Goal: Use online tool/utility

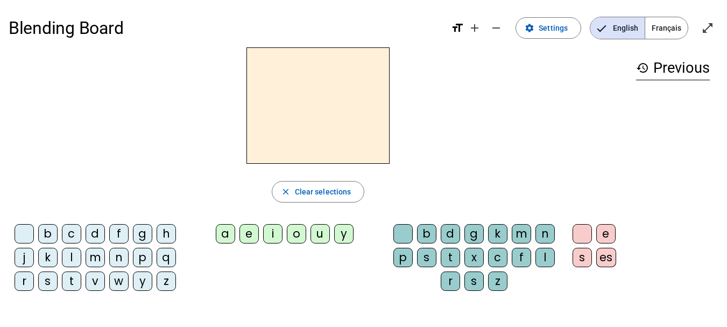
click at [69, 237] on div "c" at bounding box center [71, 233] width 19 height 19
click at [223, 234] on div "a" at bounding box center [225, 233] width 19 height 19
click at [454, 286] on div "r" at bounding box center [450, 280] width 19 height 19
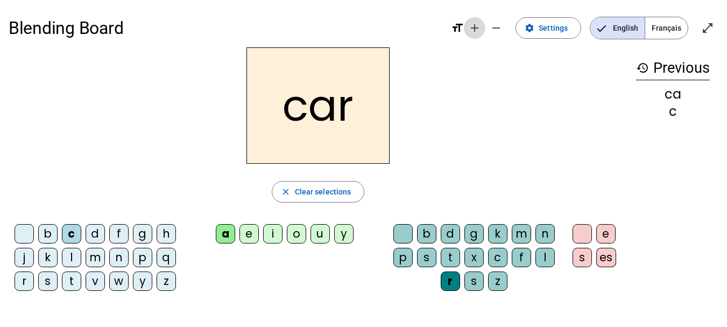
click at [478, 27] on mat-icon "add" at bounding box center [474, 28] width 13 height 13
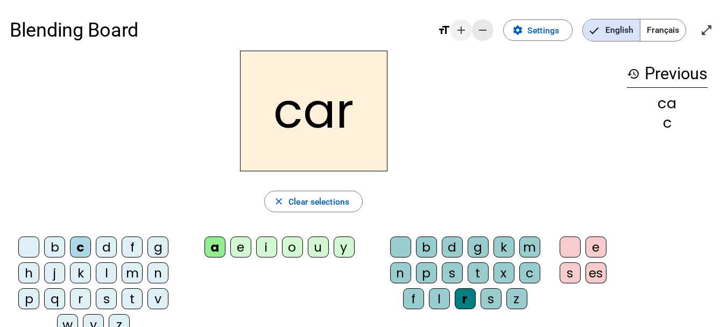
click at [478, 27] on mat-icon "remove" at bounding box center [482, 30] width 13 height 13
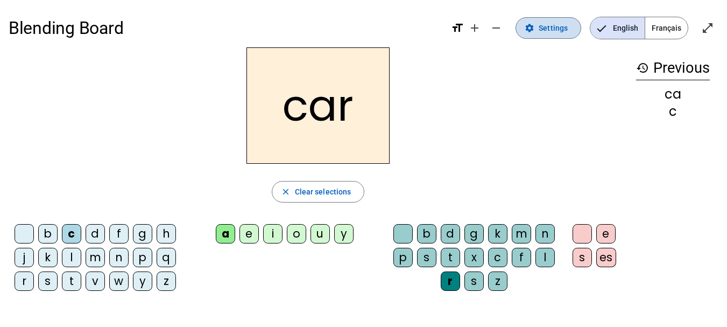
click at [557, 30] on span "Settings" at bounding box center [553, 28] width 29 height 13
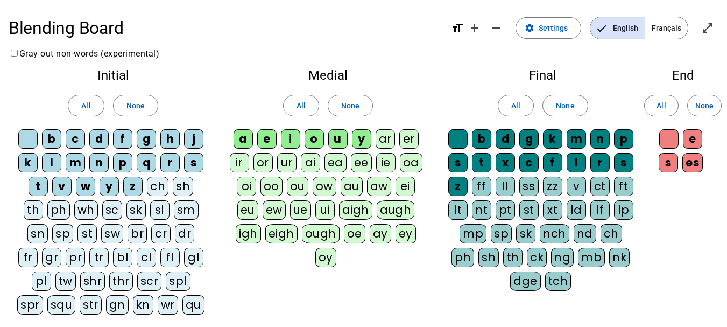
click at [51, 141] on div "b" at bounding box center [51, 138] width 19 height 19
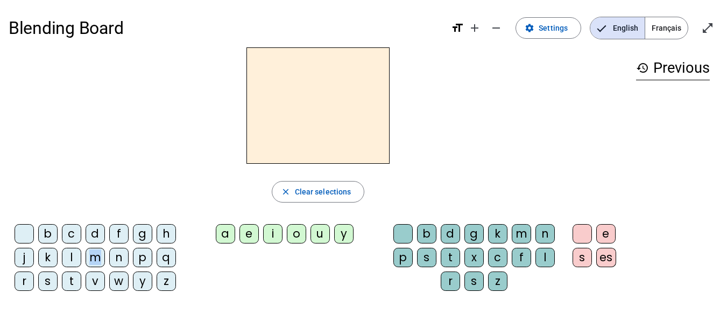
click at [95, 260] on div "m" at bounding box center [95, 257] width 19 height 19
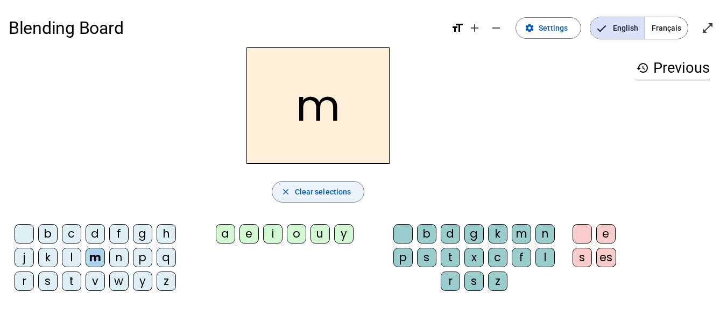
click at [279, 191] on span "button" at bounding box center [318, 192] width 92 height 26
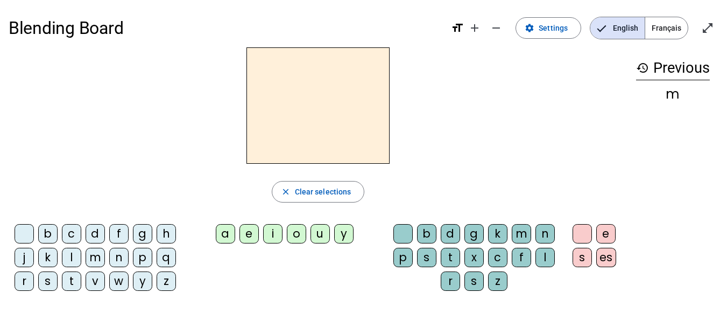
click at [72, 237] on div "c" at bounding box center [71, 233] width 19 height 19
